Goal: Transaction & Acquisition: Purchase product/service

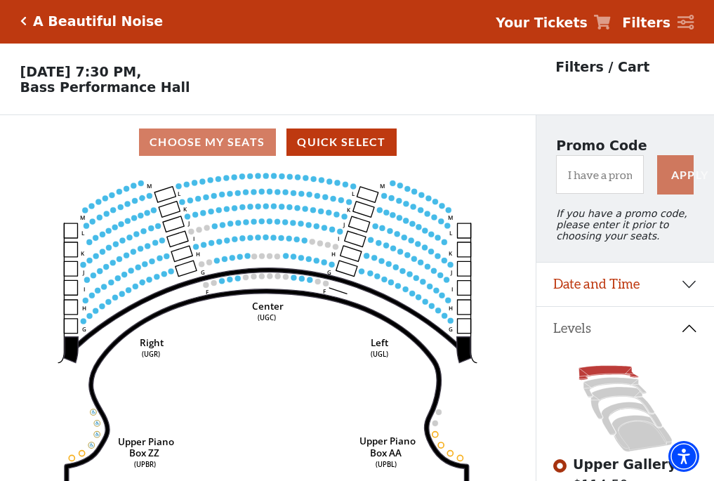
scroll to position [65, 0]
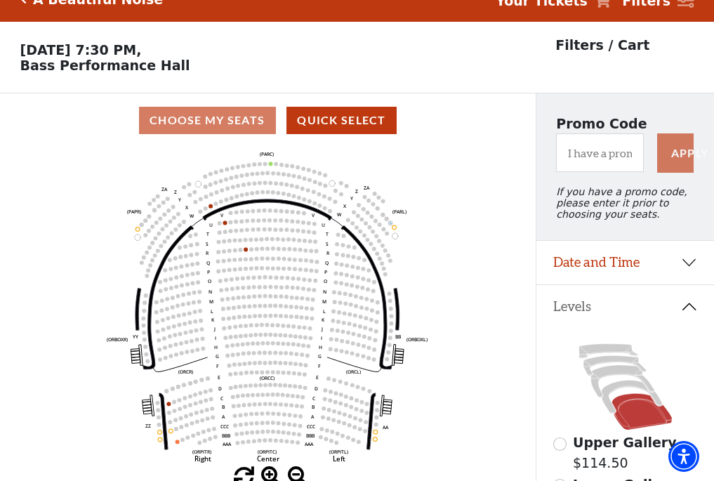
scroll to position [65, 0]
